Goal: Information Seeking & Learning: Learn about a topic

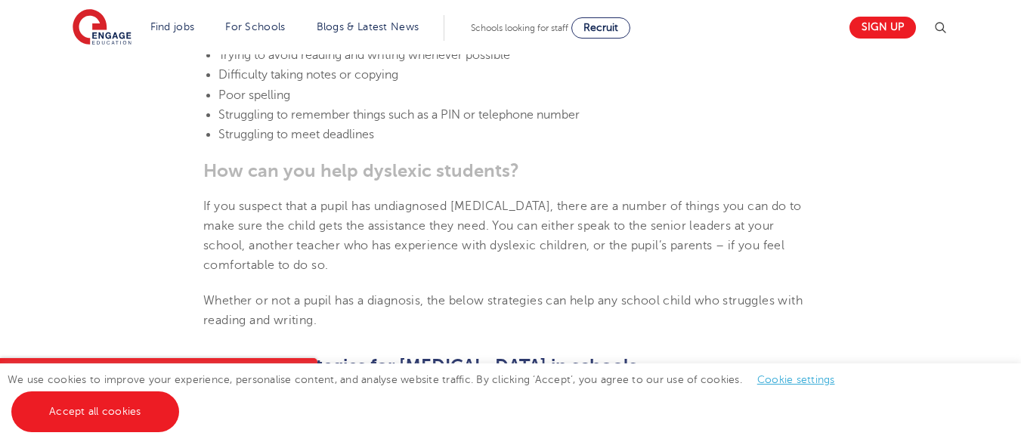
scroll to position [2226, 0]
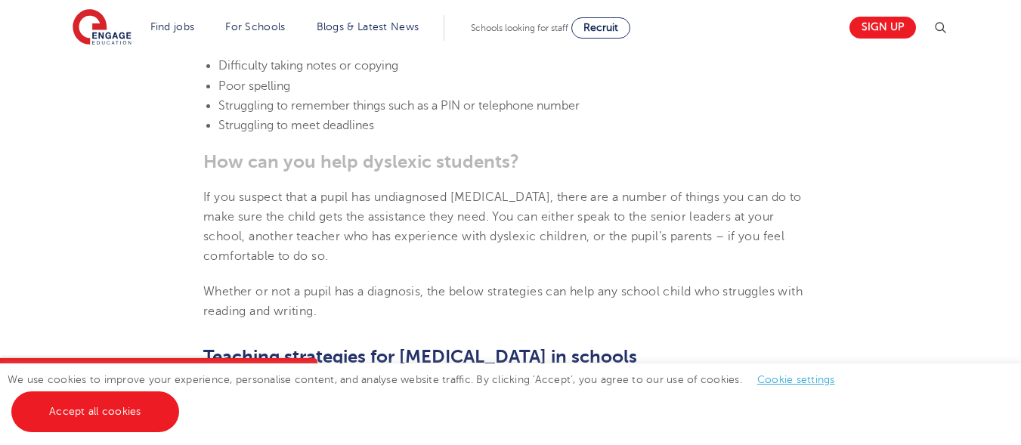
drag, startPoint x: 1026, startPoint y: 113, endPoint x: 1007, endPoint y: 205, distance: 94.1
click at [1007, 205] on html "Find jobs All vacancies We have one of the UK's largest database. and with hund…" at bounding box center [510, 429] width 1021 height 5310
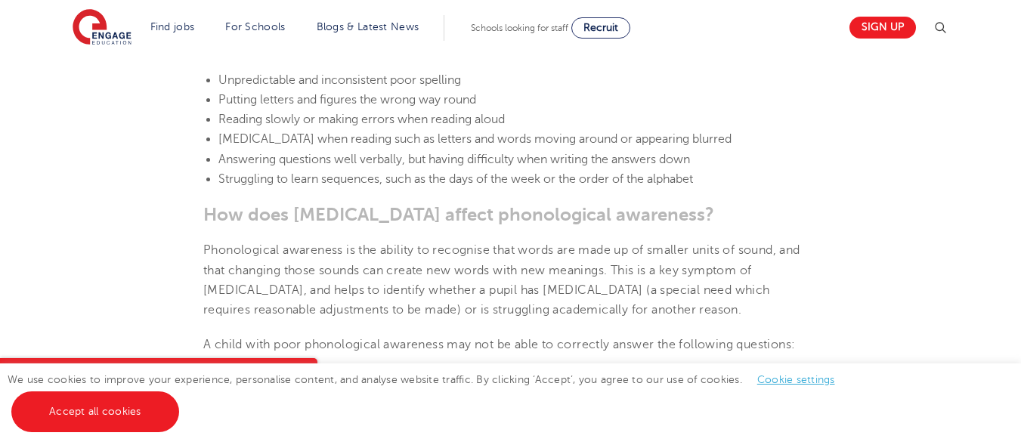
scroll to position [1629, 0]
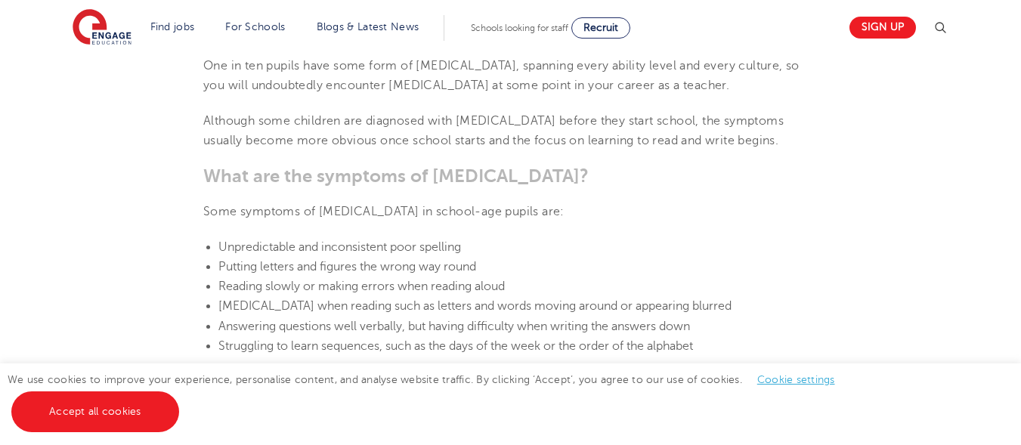
scroll to position [1490, 0]
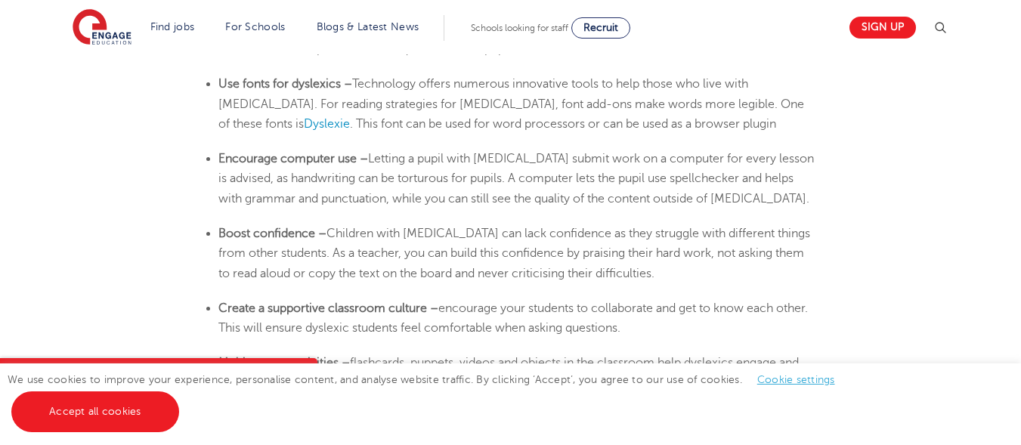
scroll to position [2734, 0]
